Goal: Transaction & Acquisition: Download file/media

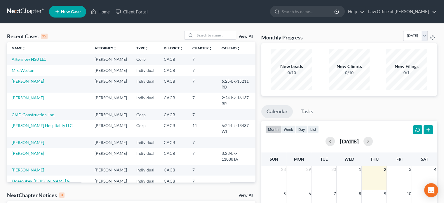
click at [28, 80] on link "[PERSON_NAME]" at bounding box center [28, 81] width 32 height 5
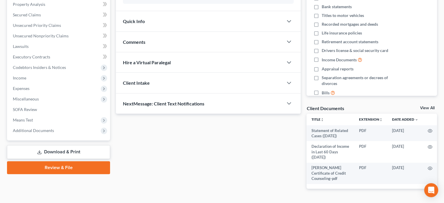
scroll to position [126, 0]
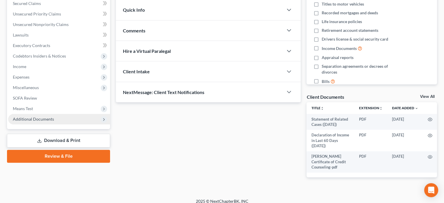
click at [63, 120] on span "Additional Documents" at bounding box center [59, 119] width 102 height 11
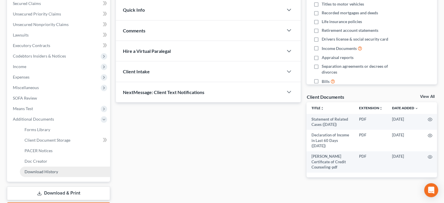
click at [46, 168] on link "Download History" at bounding box center [65, 171] width 90 height 11
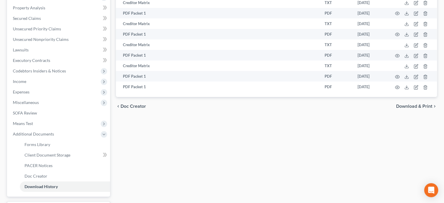
scroll to position [107, 0]
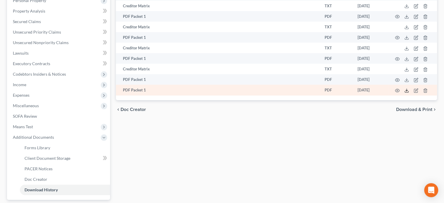
click at [406, 91] on polyline at bounding box center [407, 90] width 2 height 1
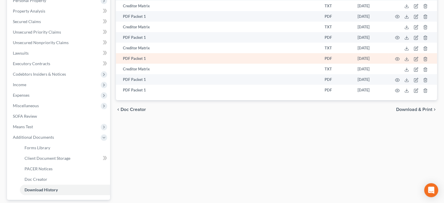
click at [379, 57] on td "[DATE]" at bounding box center [370, 58] width 35 height 11
click at [407, 58] on icon at bounding box center [407, 59] width 5 height 5
